Goal: Navigation & Orientation: Go to known website

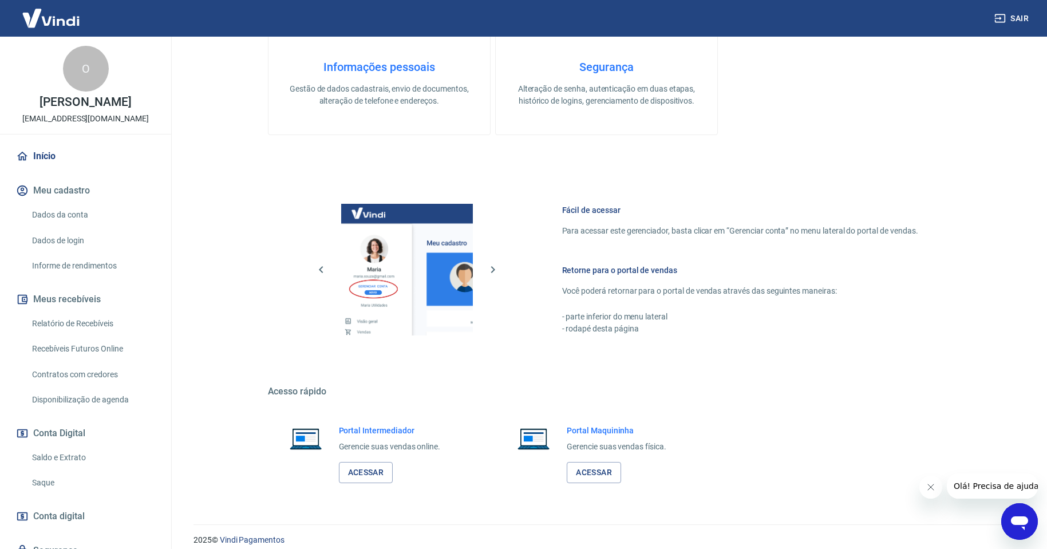
scroll to position [433, 0]
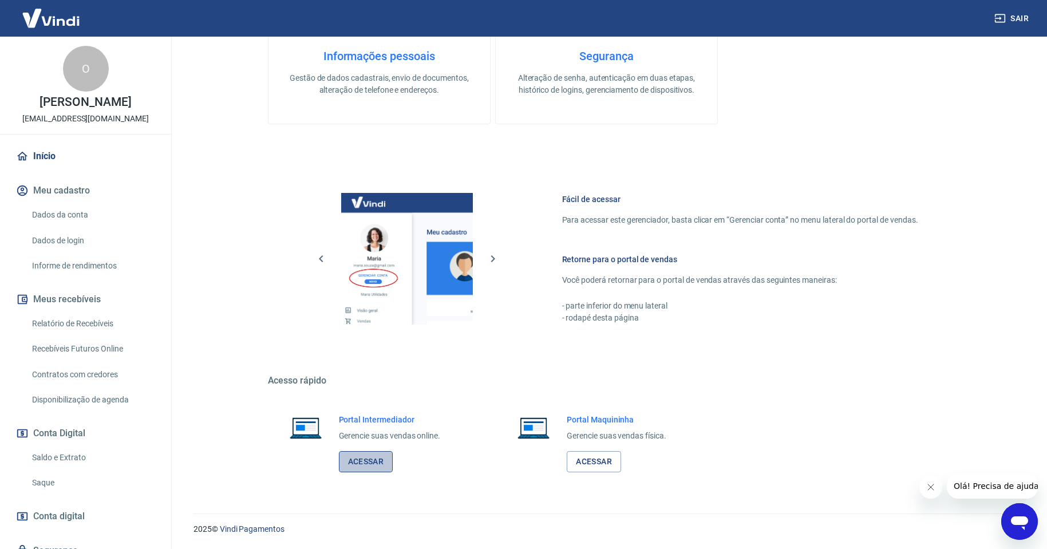
click at [364, 457] on link "Acessar" at bounding box center [366, 461] width 54 height 21
